Goal: Information Seeking & Learning: Learn about a topic

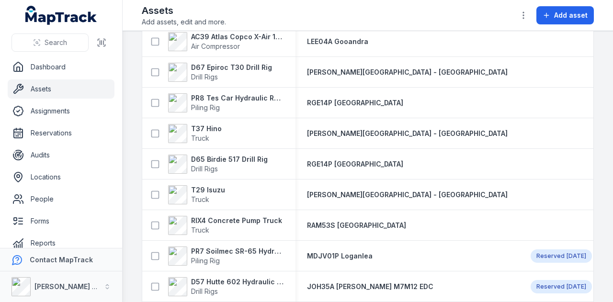
scroll to position [240, 0]
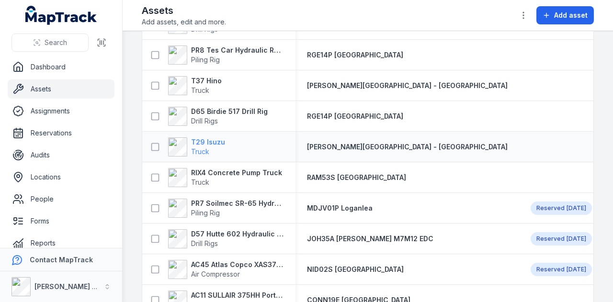
click at [215, 141] on strong "T29 Isuzu" at bounding box center [208, 142] width 34 height 10
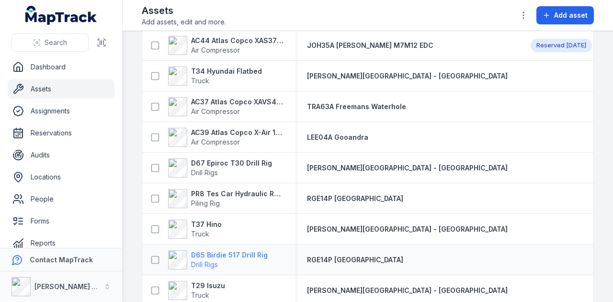
scroll to position [144, 0]
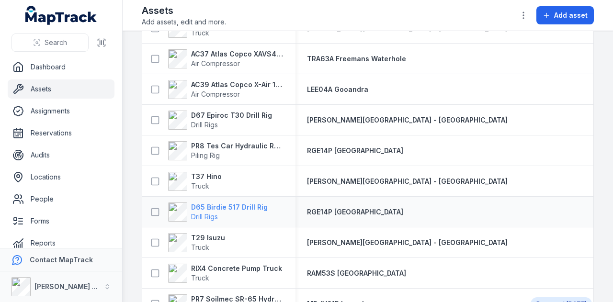
click at [235, 206] on strong "D65 Birdie 517 Drill Rig" at bounding box center [229, 208] width 77 height 10
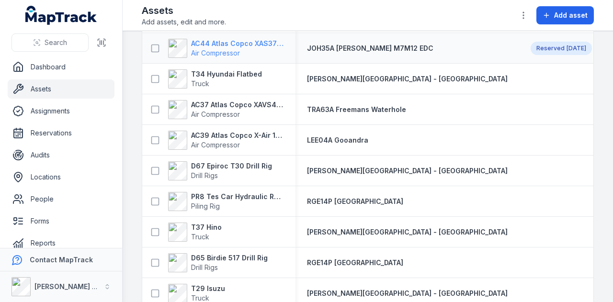
scroll to position [96, 0]
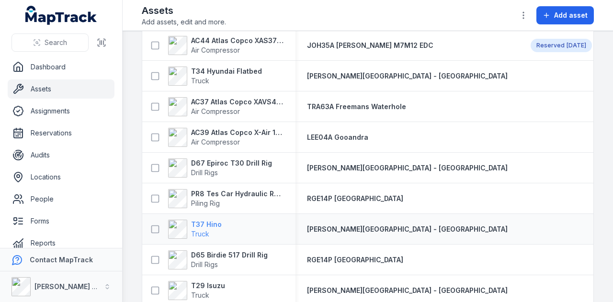
click at [207, 222] on strong "T37 Hino" at bounding box center [206, 225] width 31 height 10
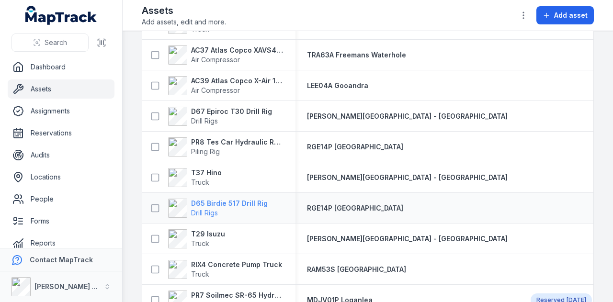
scroll to position [144, 0]
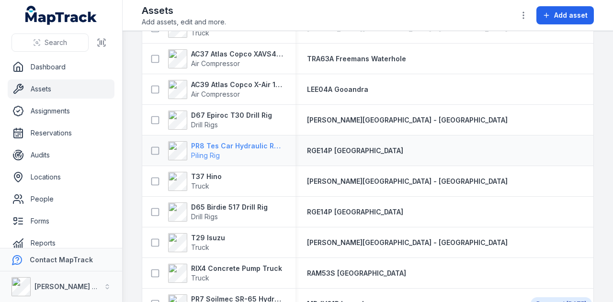
click at [237, 147] on strong "PR8 Tes Car Hydraulic Rotary Rig" at bounding box center [237, 146] width 93 height 10
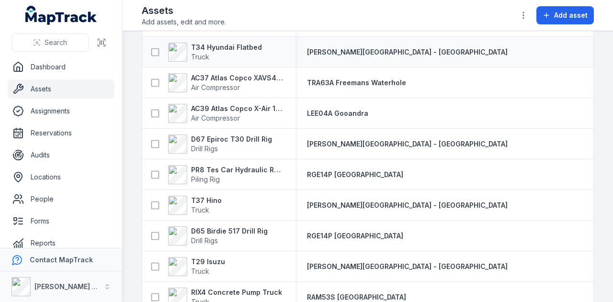
scroll to position [144, 0]
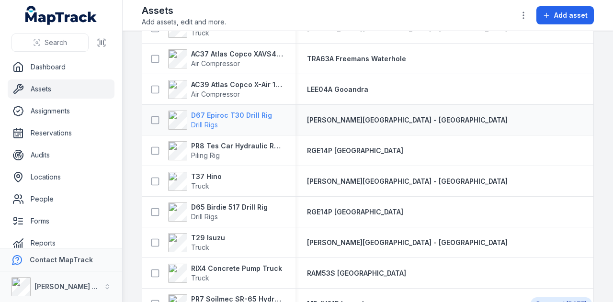
click at [242, 115] on strong "D67 Epiroc T30 Drill Rig" at bounding box center [231, 116] width 81 height 10
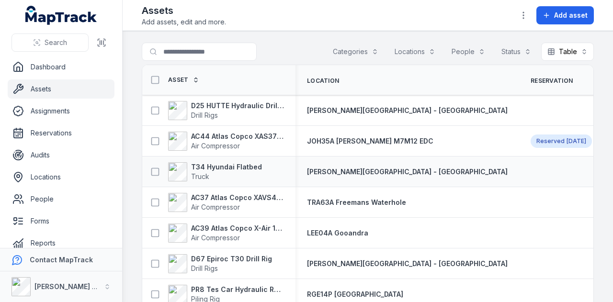
scroll to position [48, 0]
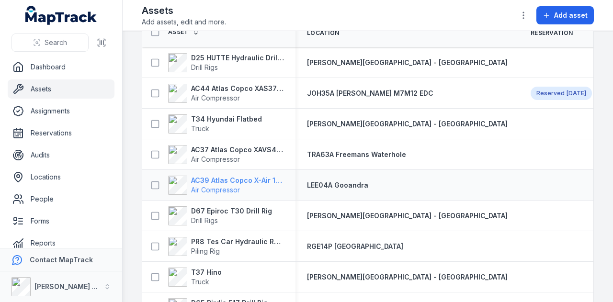
click at [251, 176] on strong "AC39 Atlas Copco X-Air 1100-25" at bounding box center [237, 181] width 93 height 10
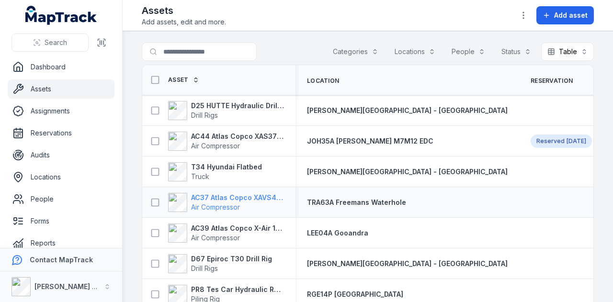
click at [228, 197] on strong "AC37 Atlas Copco XAVS450" at bounding box center [237, 198] width 93 height 10
click at [237, 162] on strong "T34 Hyundai Flatbed" at bounding box center [226, 167] width 71 height 10
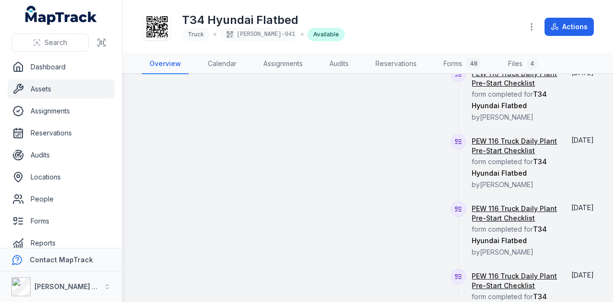
scroll to position [575, 0]
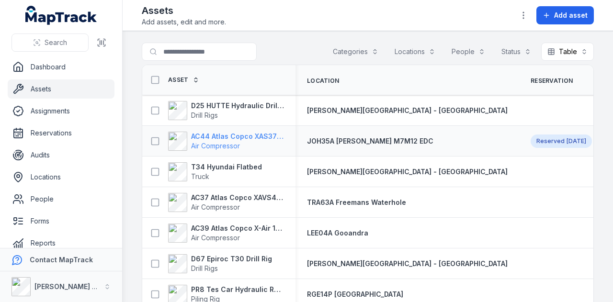
click at [252, 137] on strong "AC44 Atlas Copco XAS375TA" at bounding box center [237, 137] width 93 height 10
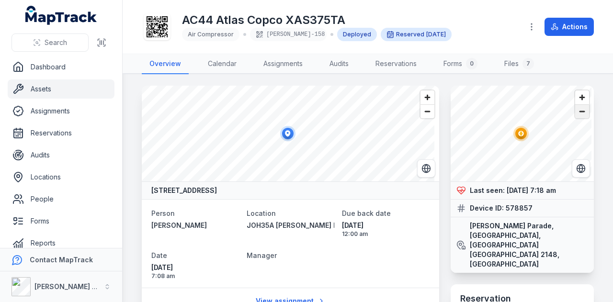
click at [577, 114] on span "Zoom out" at bounding box center [582, 111] width 14 height 13
click at [577, 111] on span "Zoom out" at bounding box center [582, 111] width 14 height 13
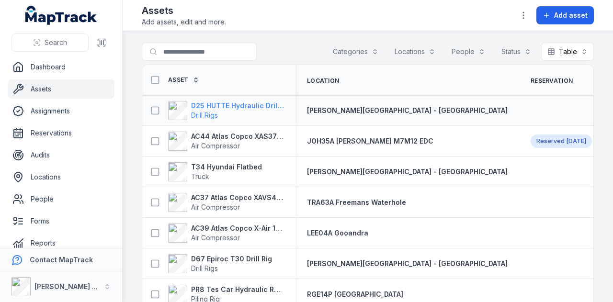
click at [267, 107] on strong "D25 HUTTE Hydraulic Drill Rig" at bounding box center [237, 106] width 93 height 10
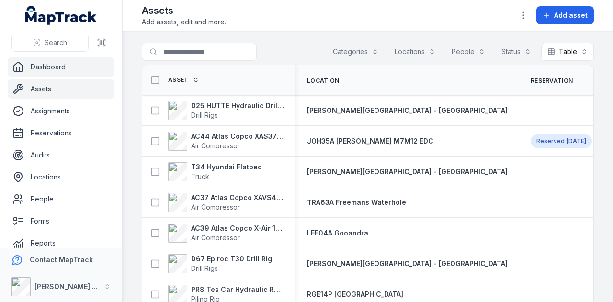
click at [74, 69] on link "Dashboard" at bounding box center [61, 66] width 107 height 19
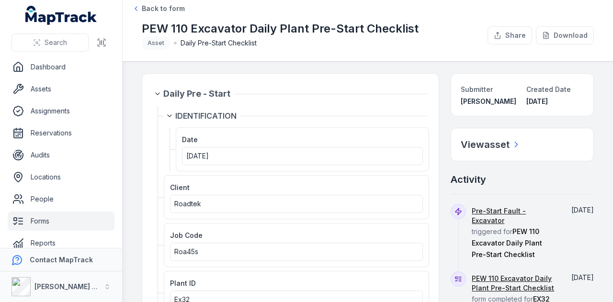
scroll to position [96, 0]
